Goal: Task Accomplishment & Management: Manage account settings

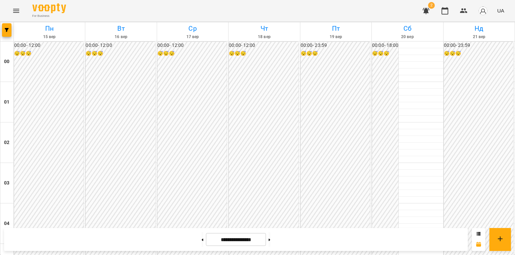
scroll to position [641, 0]
click at [270, 239] on icon at bounding box center [270, 239] width 2 height 2
type input "**********"
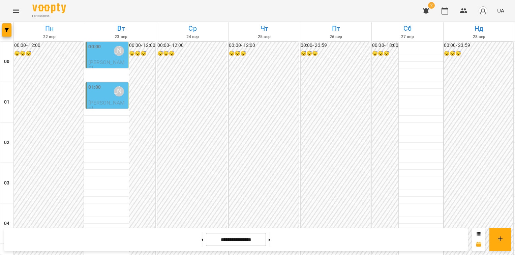
scroll to position [674, 0]
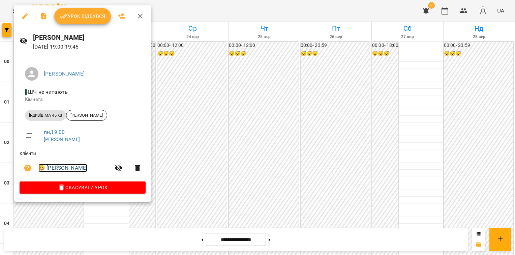
click at [84, 168] on link "😀 [PERSON_NAME]" at bounding box center [62, 168] width 49 height 8
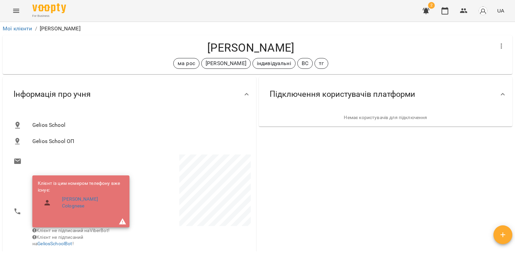
click at [17, 10] on icon "Menu" at bounding box center [16, 11] width 8 height 8
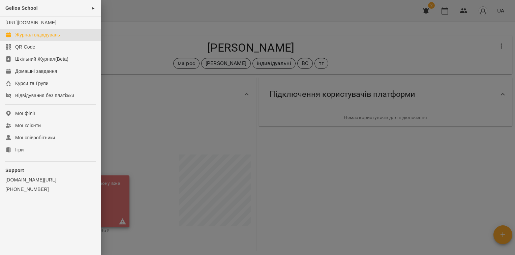
click at [29, 38] on div "Журнал відвідувань" at bounding box center [37, 34] width 45 height 7
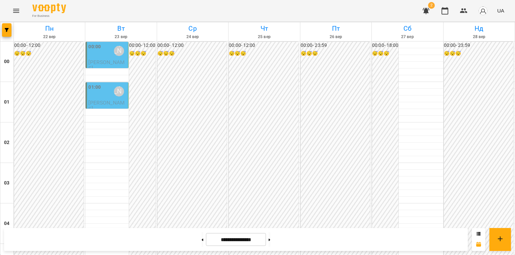
scroll to position [788, 0]
